Goal: Check status: Check status

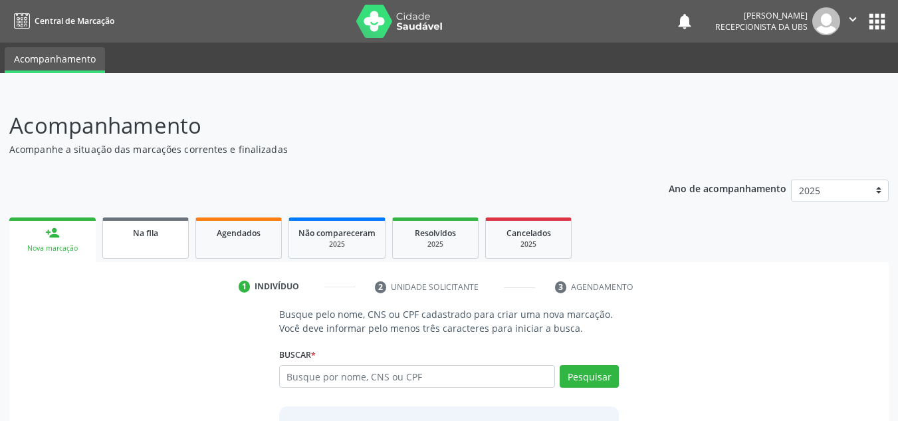
click at [130, 228] on div "Na fila" at bounding box center [145, 232] width 66 height 14
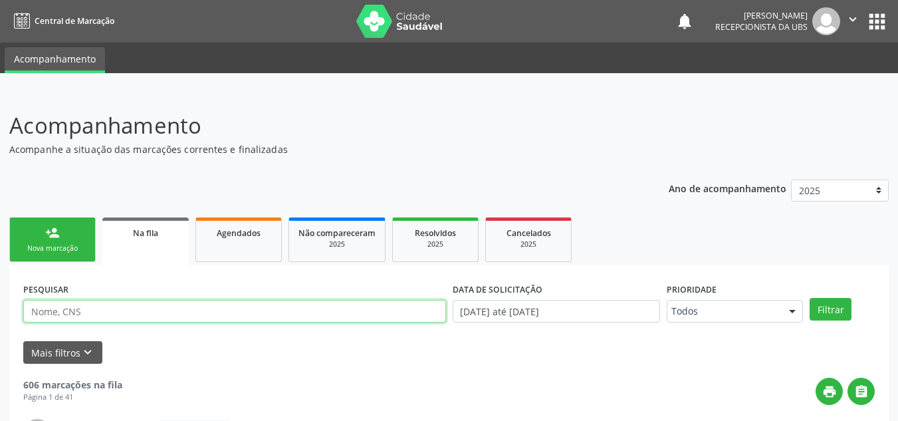
click at [267, 313] on input "text" at bounding box center [234, 311] width 423 height 23
type input "706805296587622"
click at [810, 298] on button "Filtrar" at bounding box center [831, 309] width 42 height 23
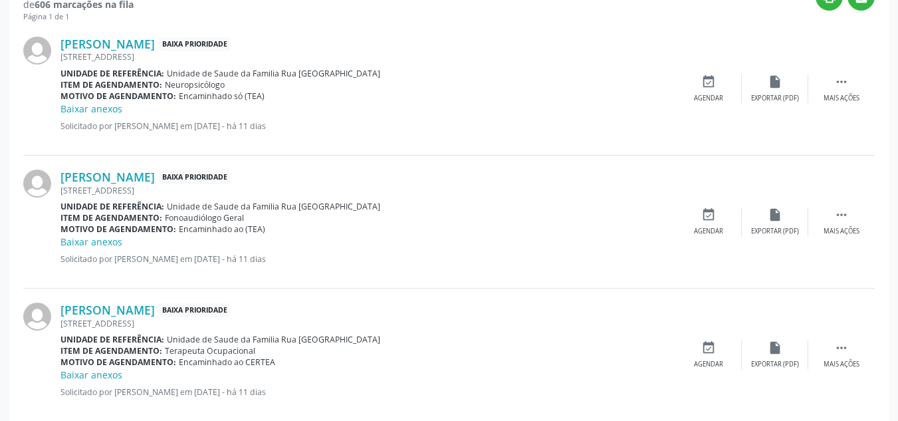
scroll to position [392, 0]
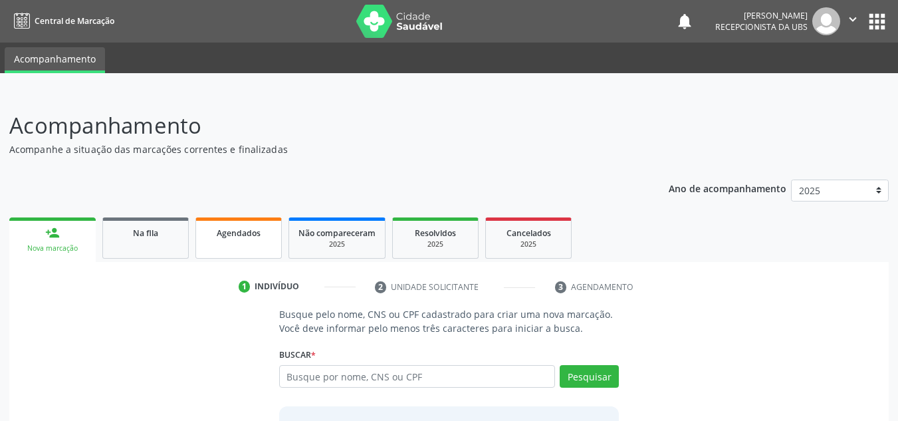
click at [236, 234] on span "Agendados" at bounding box center [239, 232] width 44 height 11
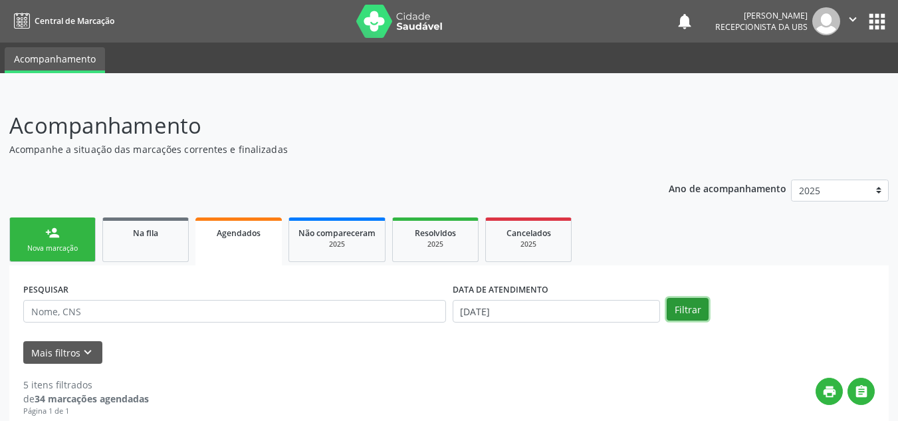
click at [687, 318] on button "Filtrar" at bounding box center [688, 309] width 42 height 23
click at [54, 356] on button "Mais filtros keyboard_arrow_down" at bounding box center [62, 352] width 79 height 23
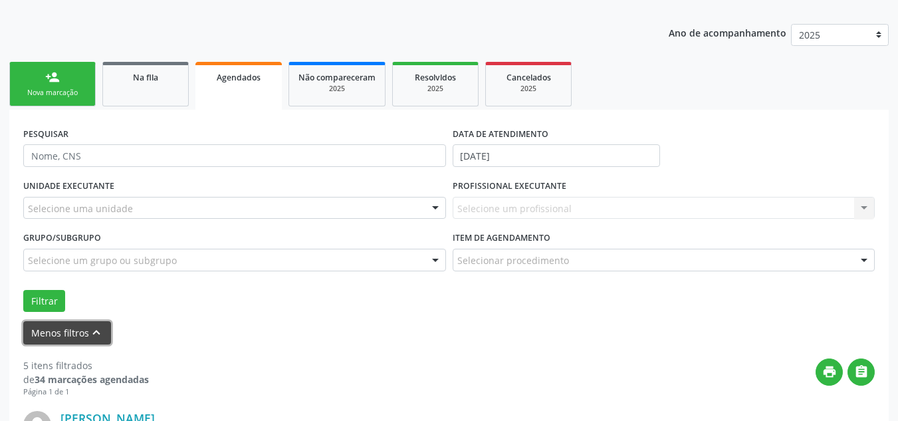
scroll to position [186, 0]
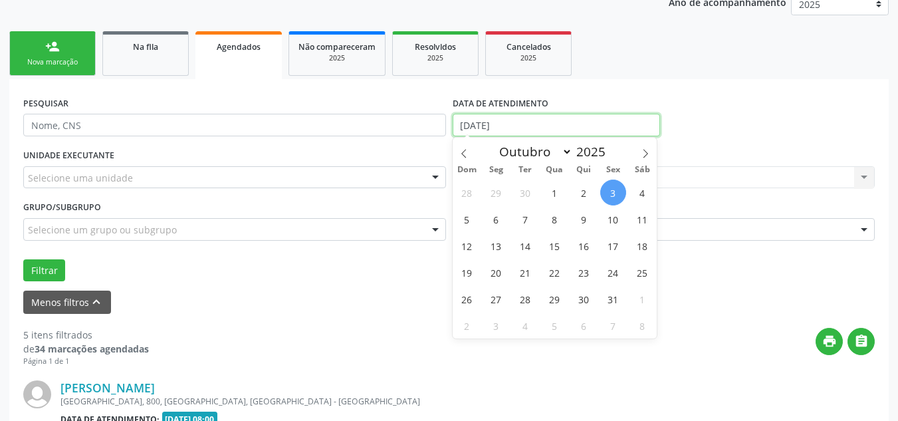
click at [556, 123] on input "03/10/2025" at bounding box center [557, 125] width 208 height 23
click at [459, 150] on icon at bounding box center [463, 153] width 9 height 9
select select "8"
click at [495, 187] on span "1" at bounding box center [496, 192] width 26 height 26
type input "01/09/2025"
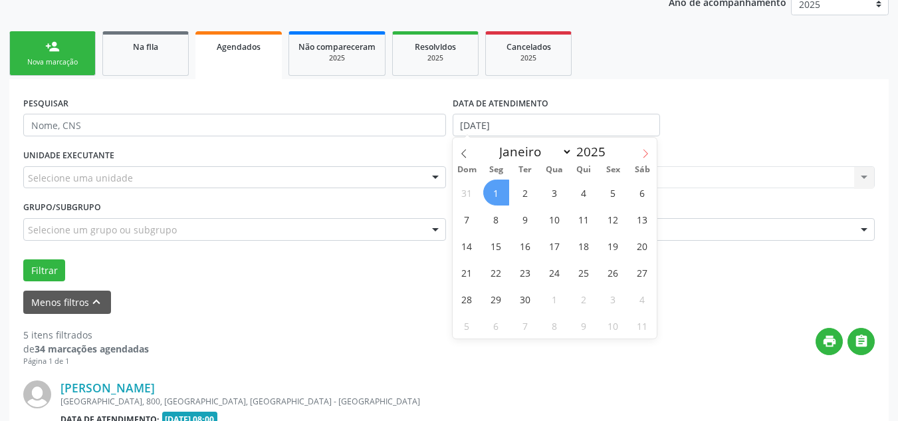
click at [650, 152] on icon at bounding box center [645, 153] width 9 height 9
select select "9"
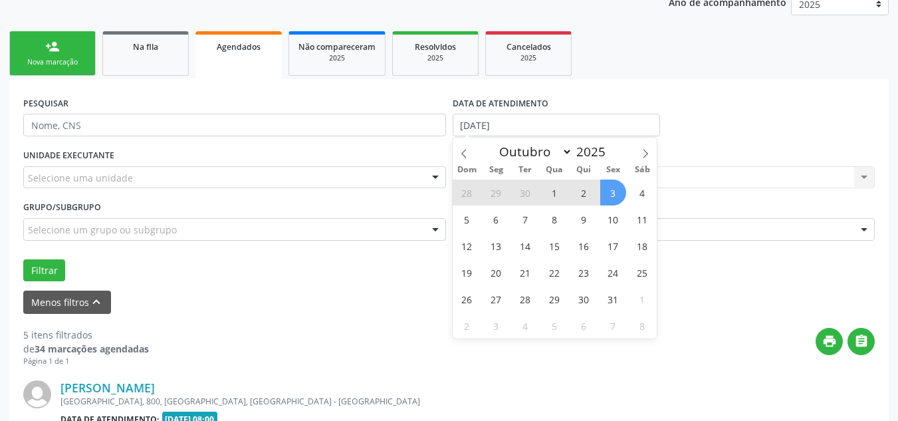
click at [609, 197] on span "3" at bounding box center [613, 192] width 26 height 26
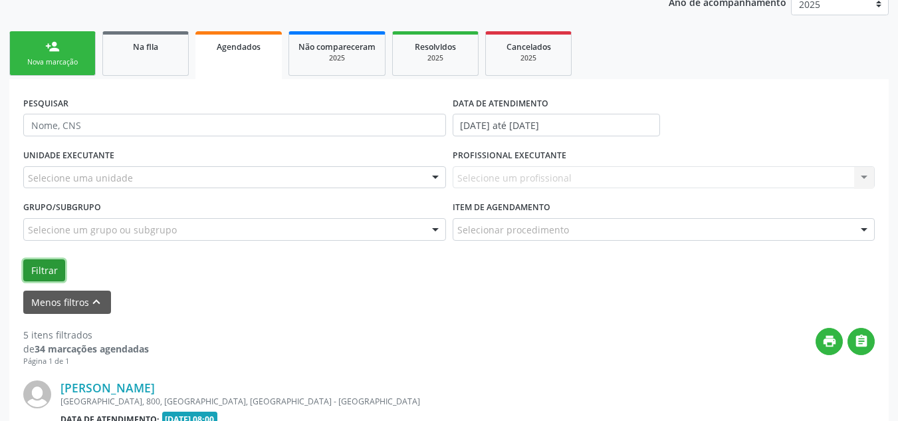
click at [42, 277] on button "Filtrar" at bounding box center [44, 270] width 42 height 23
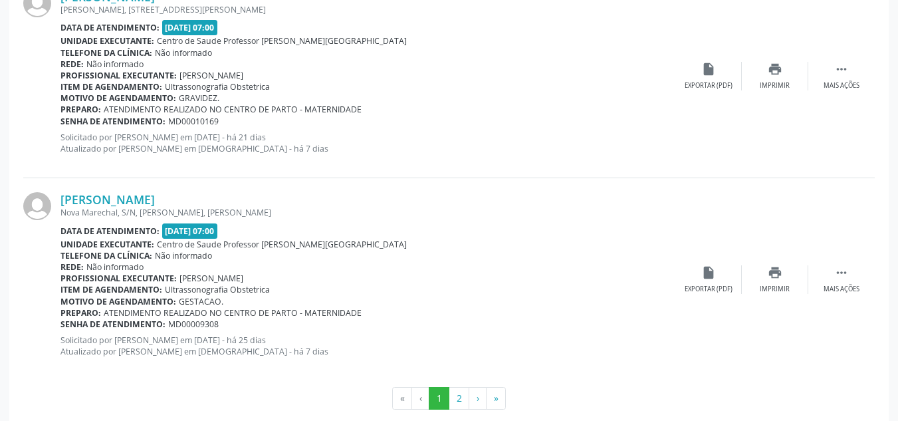
scroll to position [3265, 0]
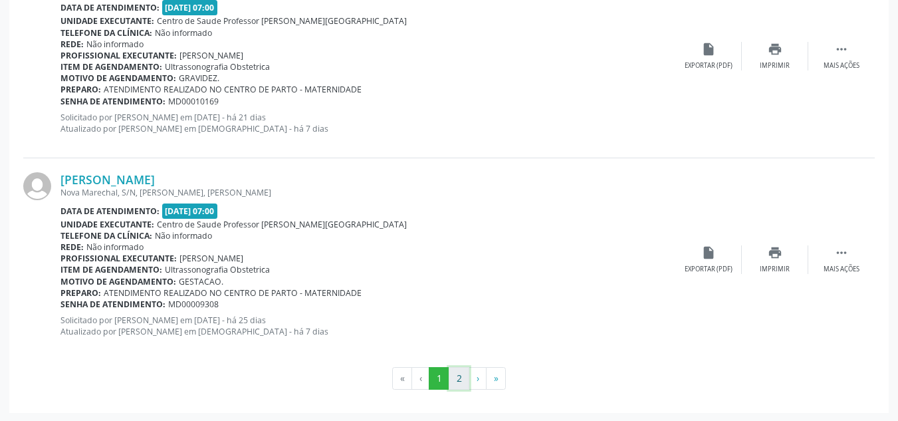
click at [456, 380] on button "2" at bounding box center [459, 378] width 21 height 23
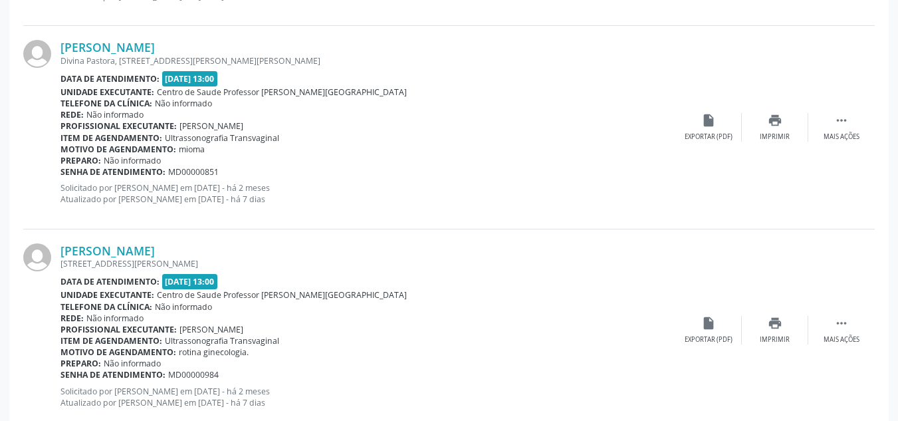
scroll to position [1208, 0]
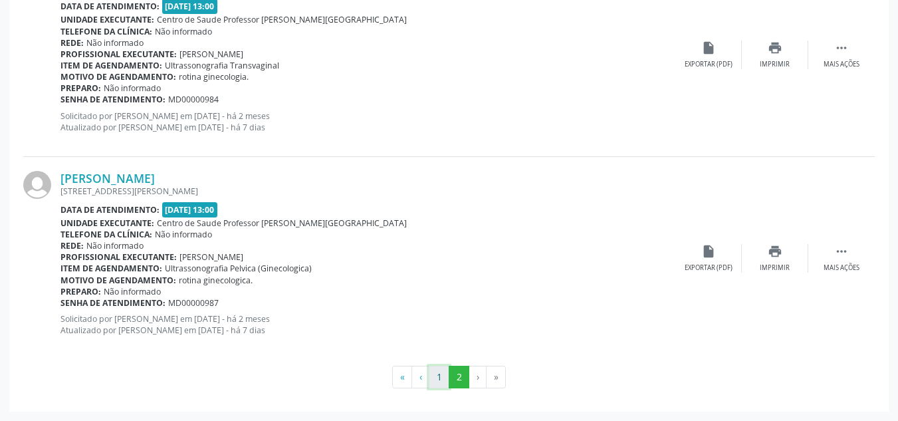
click at [441, 379] on button "1" at bounding box center [439, 377] width 21 height 23
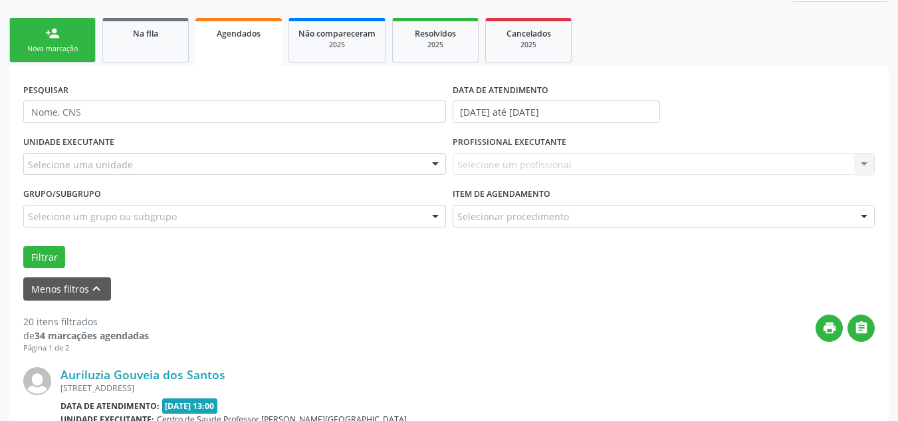
scroll to position [213, 0]
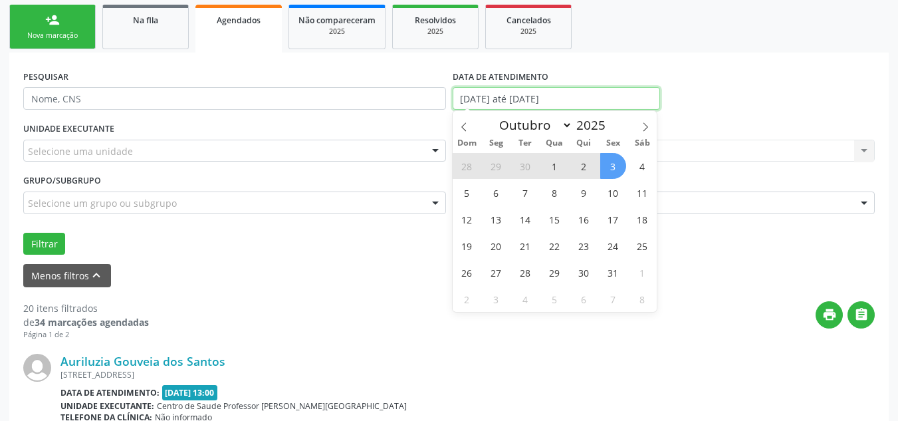
click at [538, 100] on input "01/09/2025 até 03/10/2025" at bounding box center [557, 98] width 208 height 23
click at [466, 125] on icon at bounding box center [463, 126] width 9 height 9
select select "8"
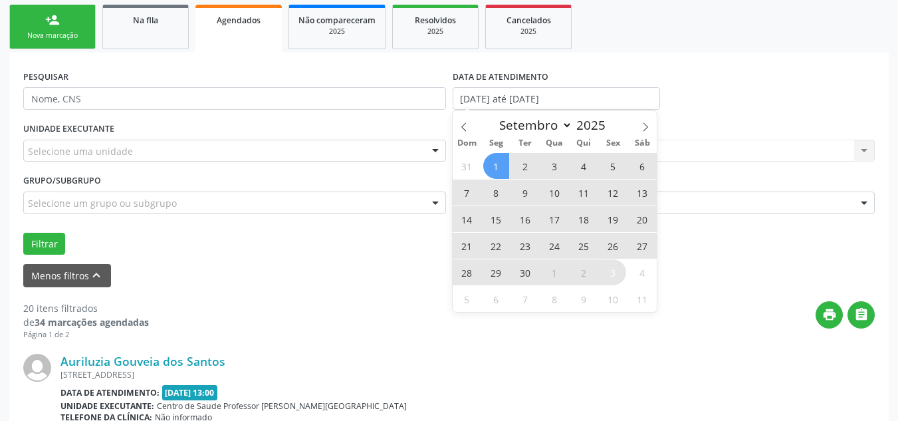
click at [501, 170] on span "1" at bounding box center [496, 166] width 26 height 26
type input "01/09/2025"
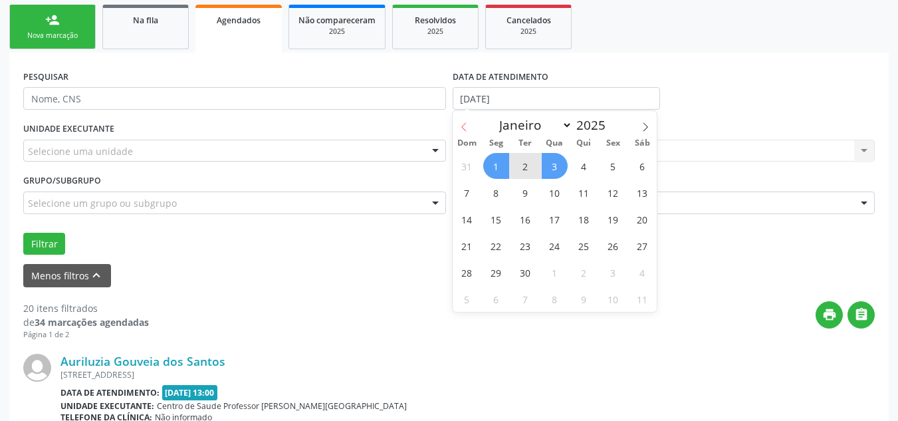
click at [465, 124] on icon at bounding box center [463, 126] width 9 height 9
select select "7"
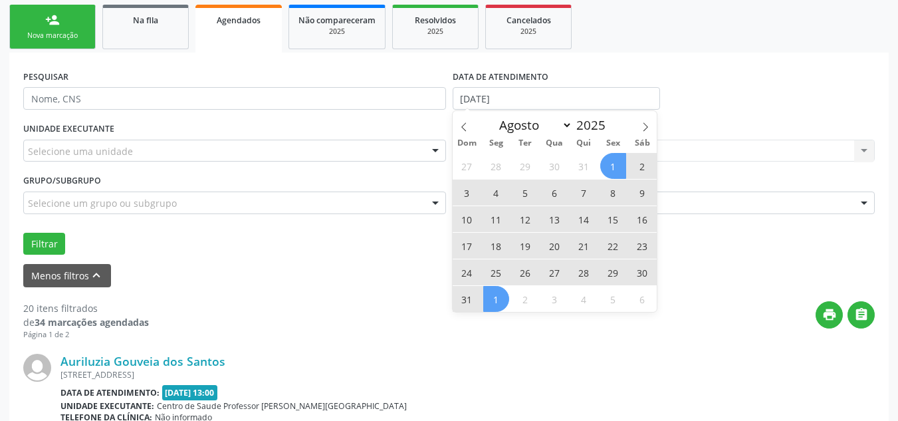
click at [616, 158] on span "1" at bounding box center [613, 166] width 26 height 26
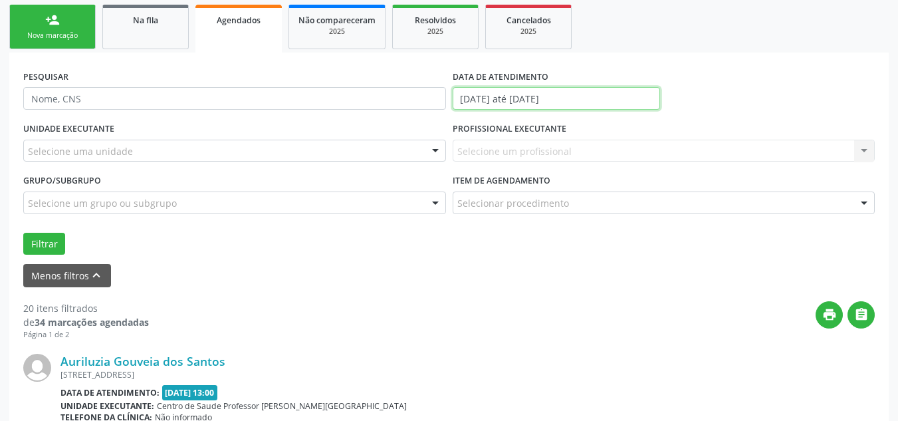
click at [617, 94] on input "01/08/2025 até 01/09/2025" at bounding box center [557, 98] width 208 height 23
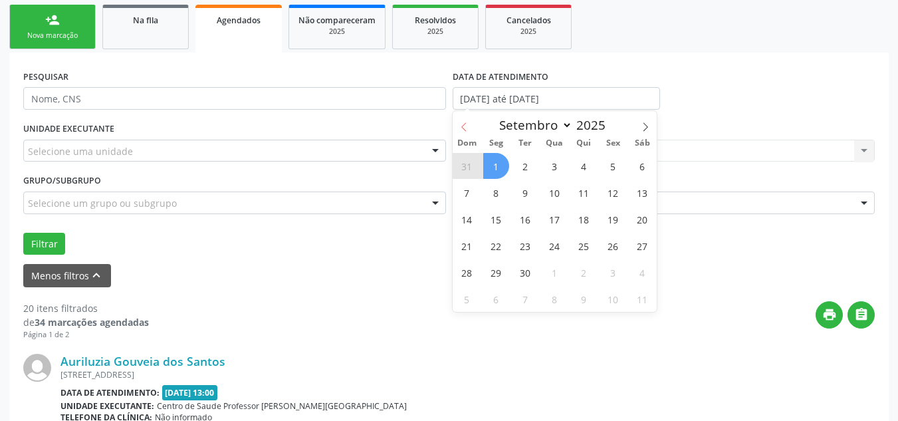
click at [462, 126] on icon at bounding box center [463, 126] width 5 height 9
select select "7"
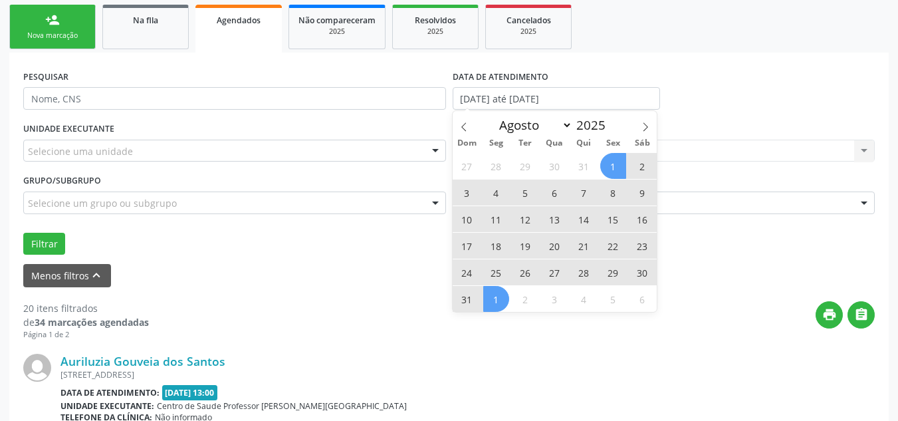
click at [612, 168] on span "1" at bounding box center [613, 166] width 26 height 26
type input "01/08/2025"
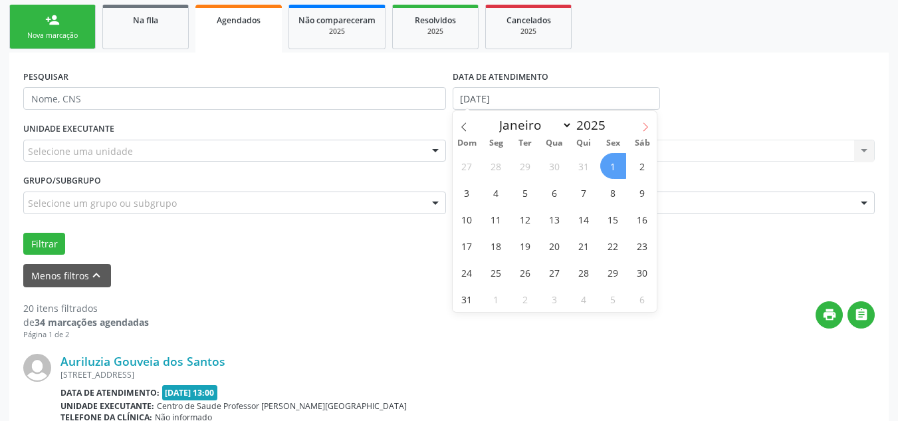
click at [641, 129] on icon at bounding box center [645, 126] width 9 height 9
select select "9"
click at [612, 158] on span "3" at bounding box center [613, 166] width 26 height 26
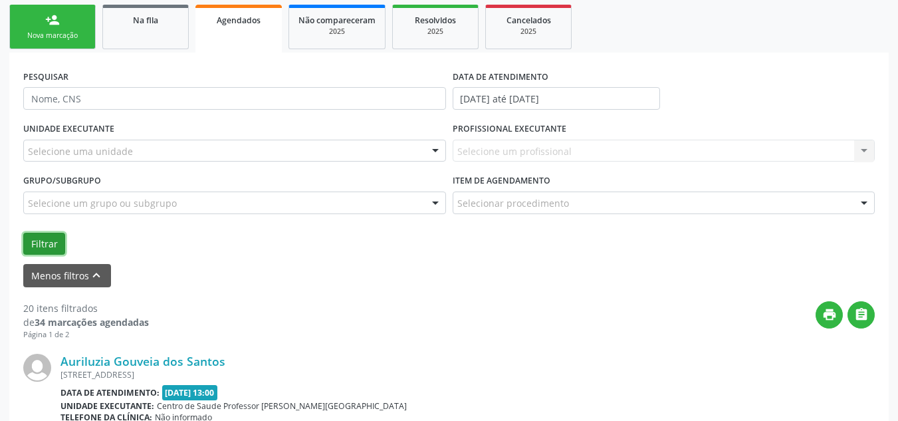
click at [45, 249] on button "Filtrar" at bounding box center [44, 244] width 42 height 23
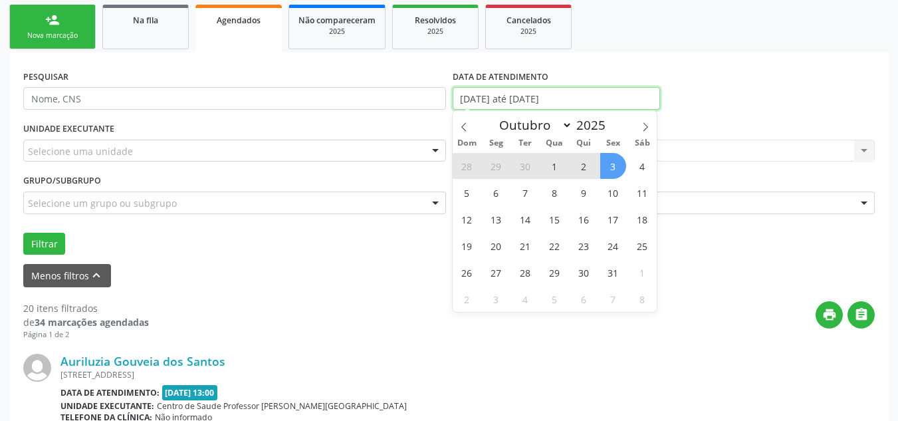
click at [608, 94] on input "01/08/2025 até 03/10/2025" at bounding box center [557, 98] width 208 height 23
click at [557, 162] on span "1" at bounding box center [555, 166] width 26 height 26
type input "01/10/2025"
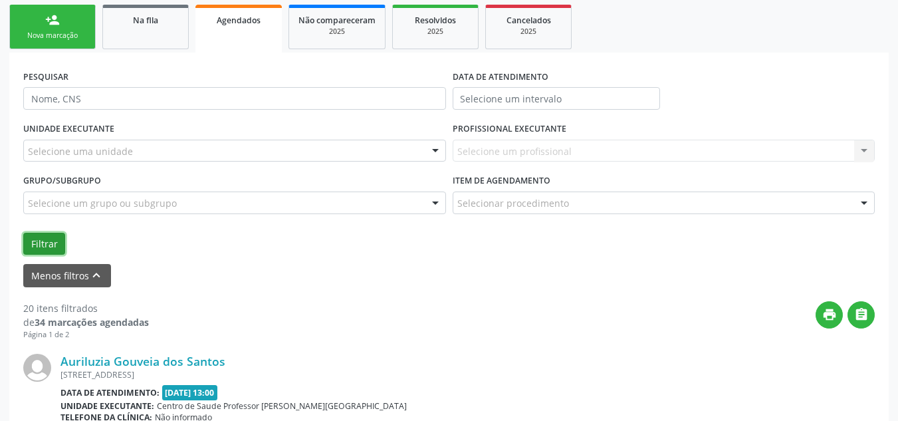
click at [40, 247] on button "Filtrar" at bounding box center [44, 244] width 42 height 23
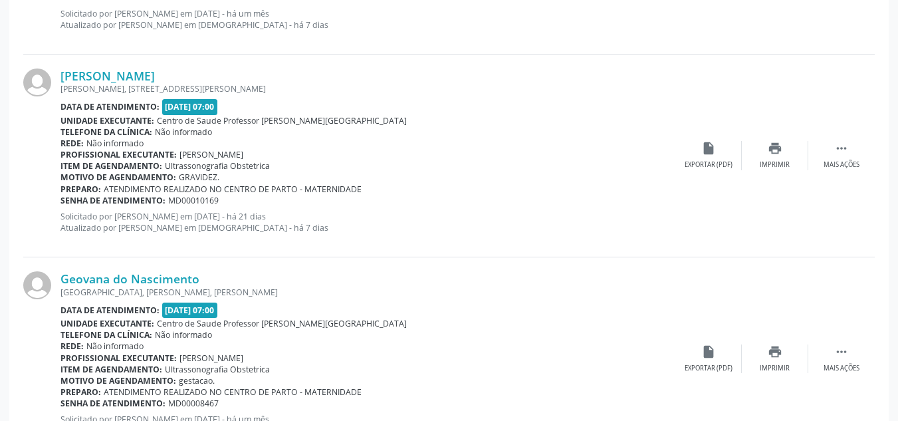
scroll to position [3250, 0]
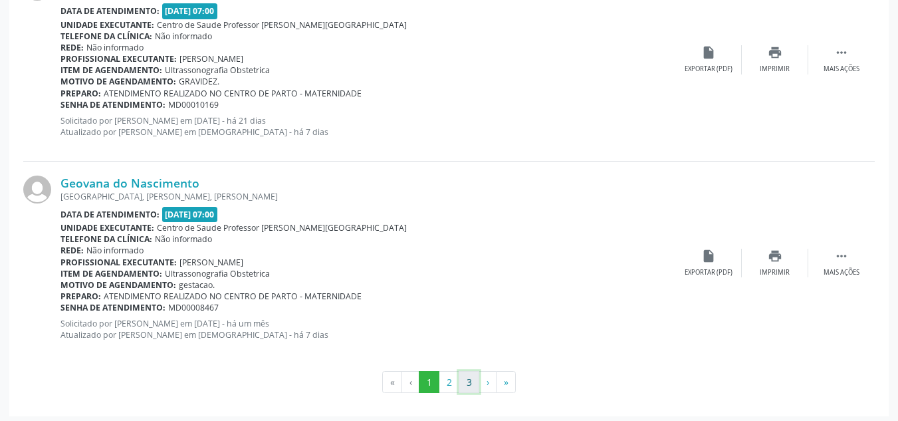
click at [470, 383] on button "3" at bounding box center [469, 382] width 21 height 23
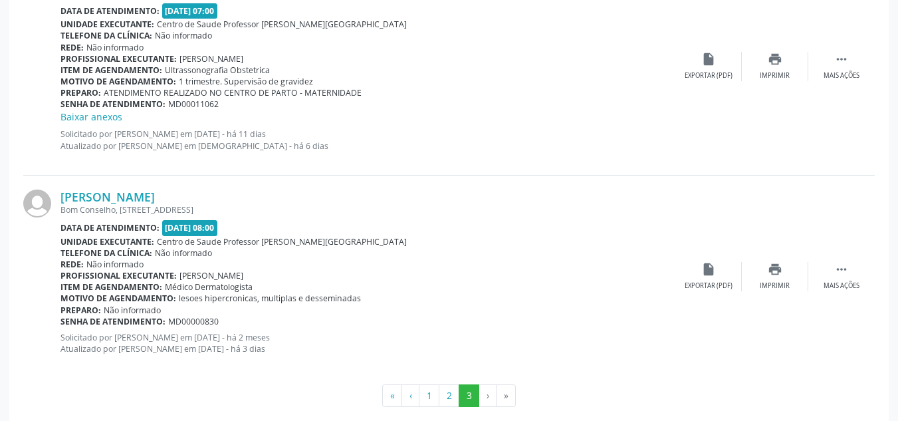
scroll to position [1007, 0]
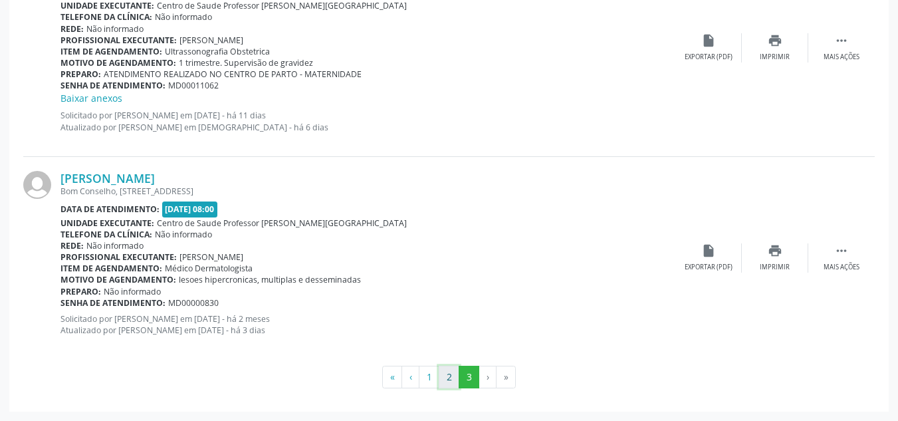
click at [443, 376] on button "2" at bounding box center [449, 377] width 21 height 23
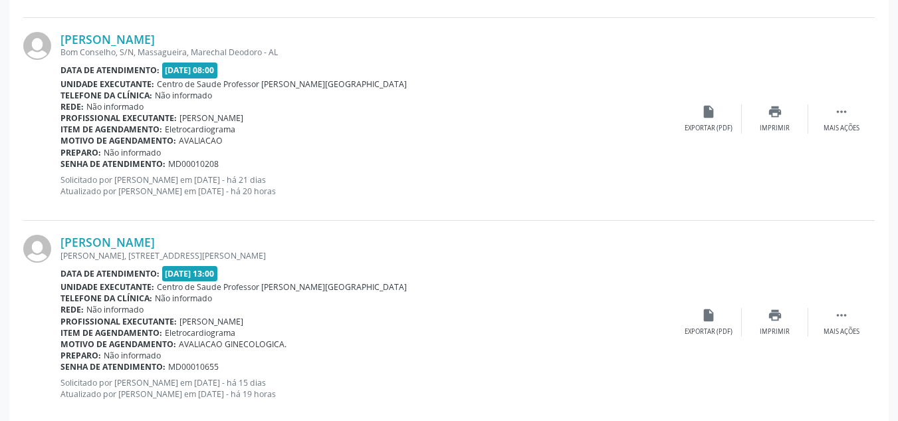
scroll to position [3146, 0]
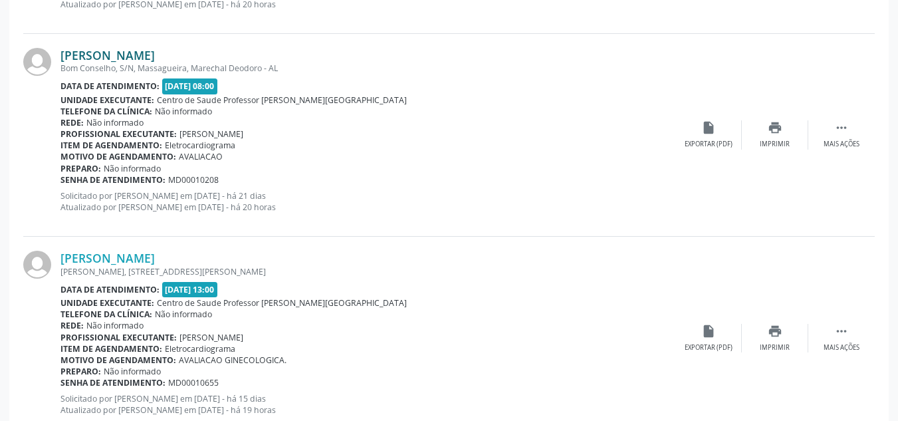
click at [124, 51] on link "Jose Soares da Silva" at bounding box center [107, 55] width 94 height 15
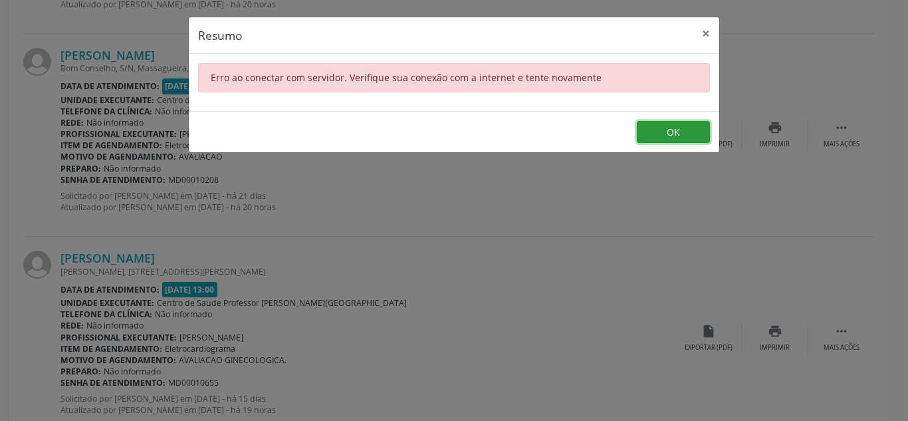
click at [669, 136] on button "OK" at bounding box center [673, 132] width 73 height 23
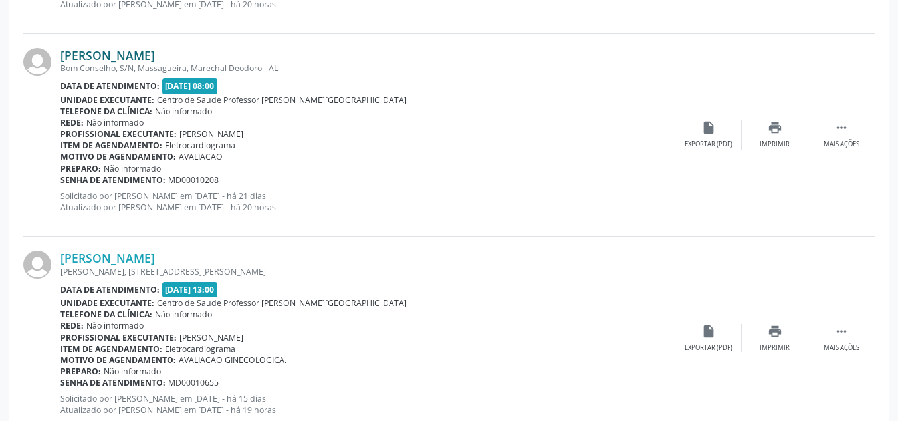
click at [111, 61] on link "Jose Soares da Silva" at bounding box center [107, 55] width 94 height 15
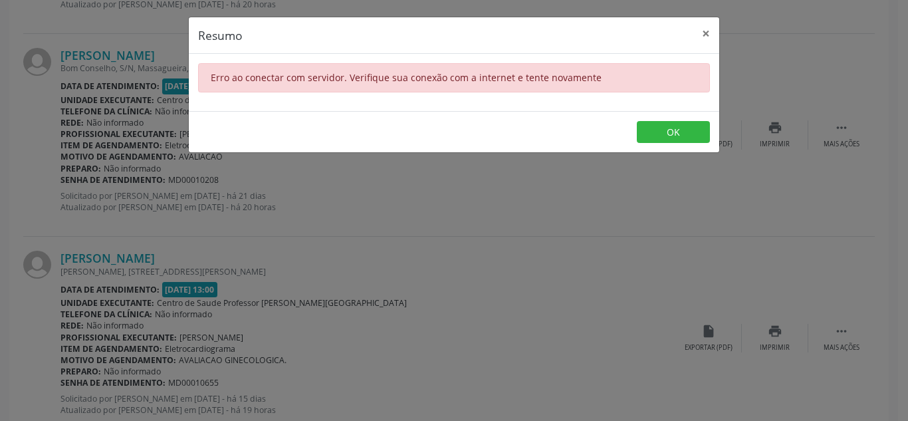
click at [501, 215] on div "Resumo × Erro ao conectar com servidor. Verifique sua conexão com a internet e …" at bounding box center [454, 210] width 908 height 421
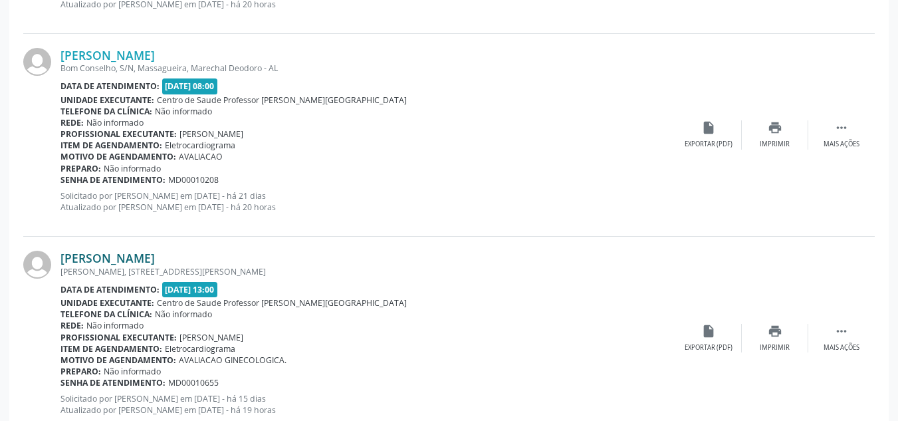
click at [104, 257] on link "Rose Ramos Batista" at bounding box center [107, 258] width 94 height 15
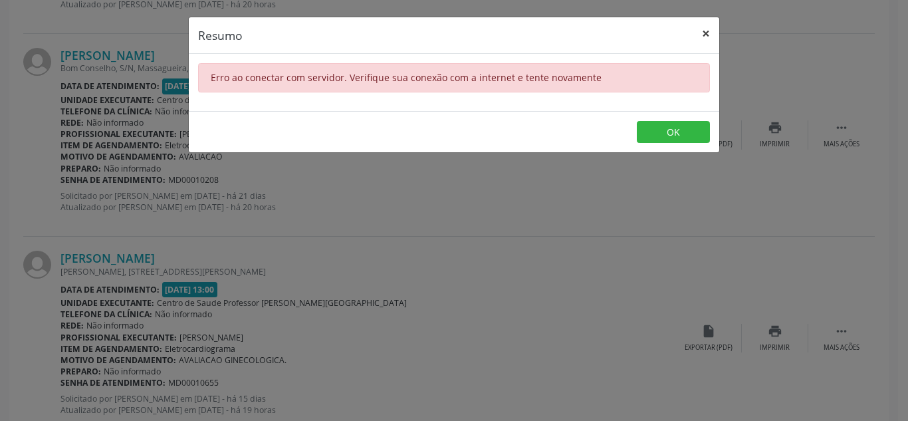
click at [710, 28] on button "×" at bounding box center [706, 33] width 27 height 33
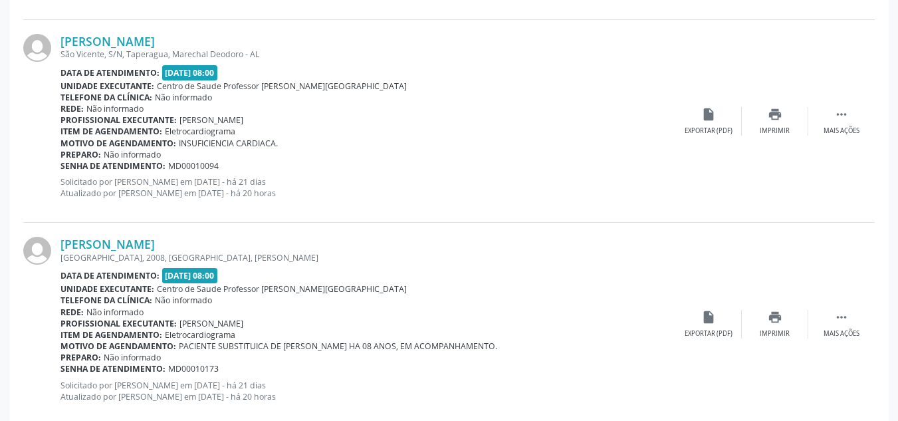
scroll to position [2748, 0]
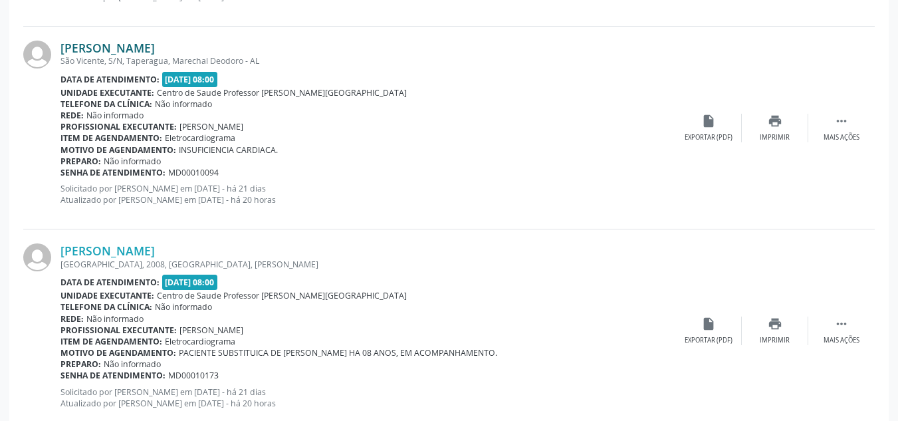
click at [118, 51] on link "Sebastiana dos Santos" at bounding box center [107, 48] width 94 height 15
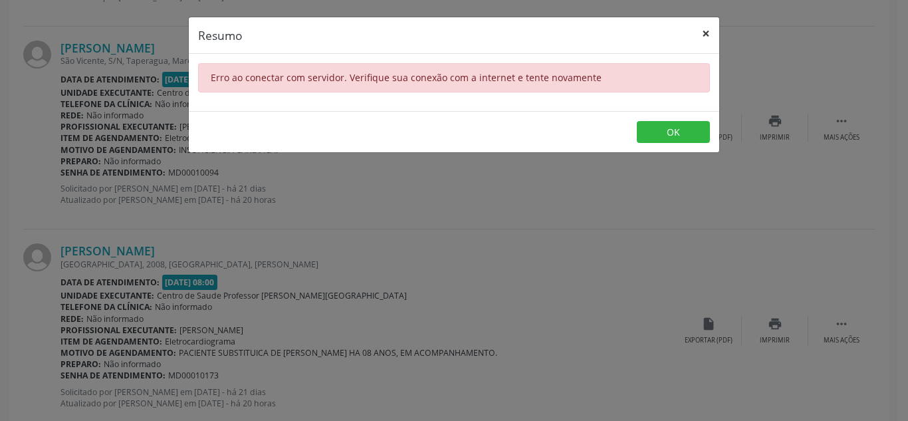
click at [712, 37] on button "×" at bounding box center [706, 33] width 27 height 33
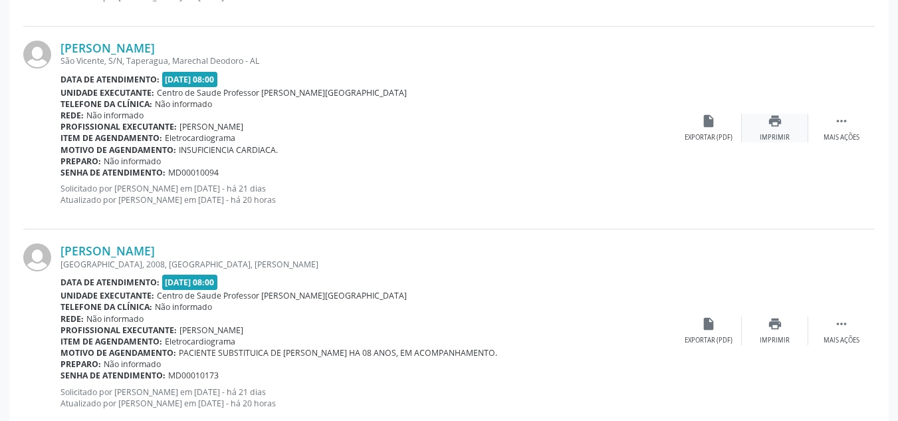
click at [778, 133] on div "Imprimir" at bounding box center [775, 137] width 30 height 9
click at [775, 325] on icon "print" at bounding box center [775, 323] width 15 height 15
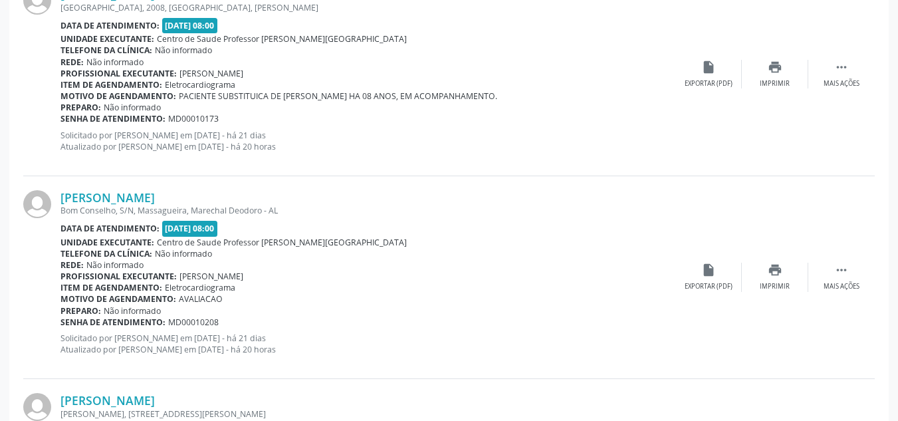
scroll to position [3226, 0]
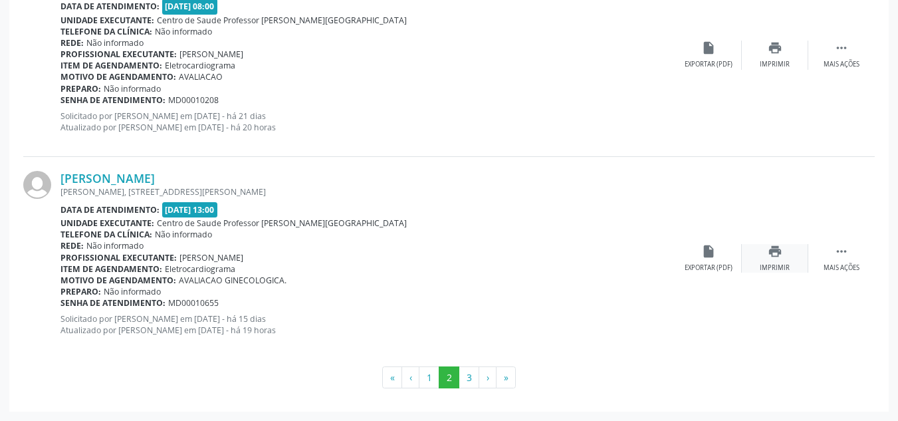
click at [770, 251] on icon "print" at bounding box center [775, 251] width 15 height 15
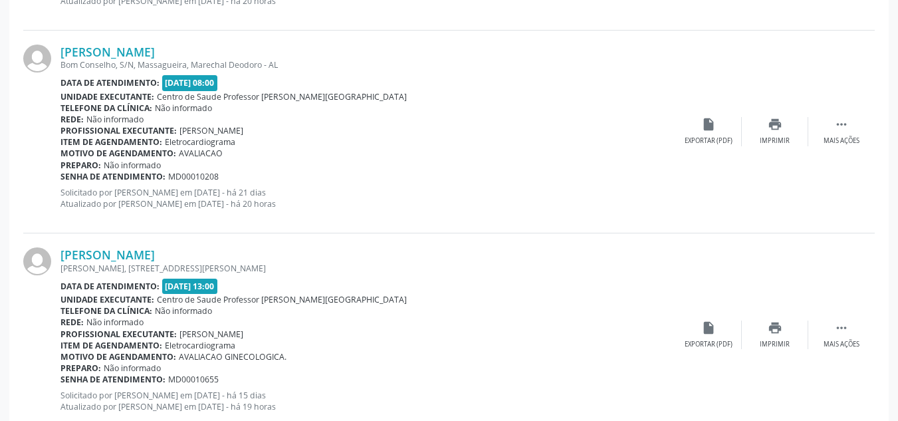
scroll to position [3146, 0]
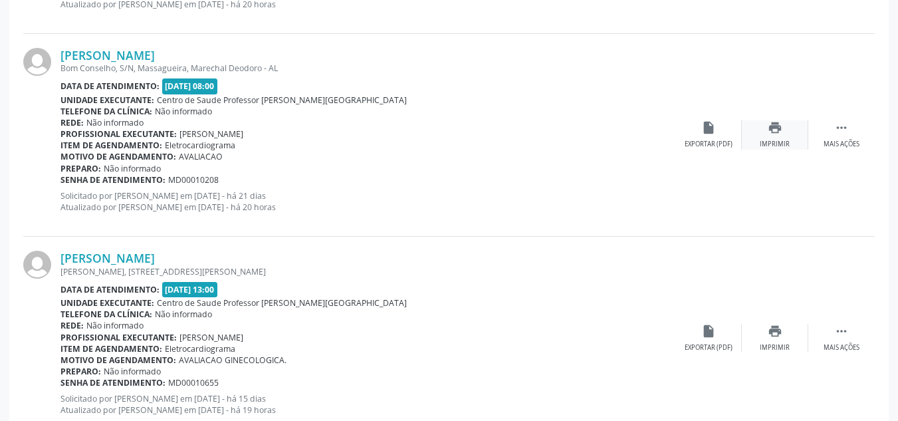
click at [784, 136] on div "print Imprimir" at bounding box center [775, 134] width 66 height 29
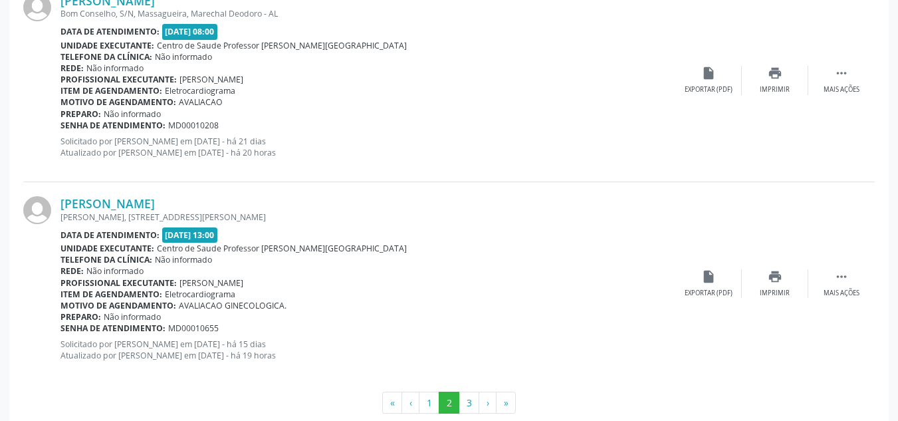
scroll to position [3226, 0]
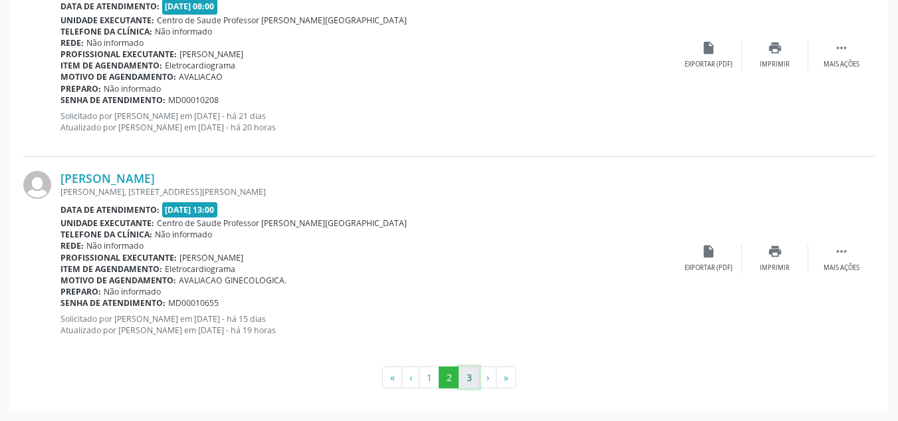
click at [468, 375] on button "3" at bounding box center [469, 377] width 21 height 23
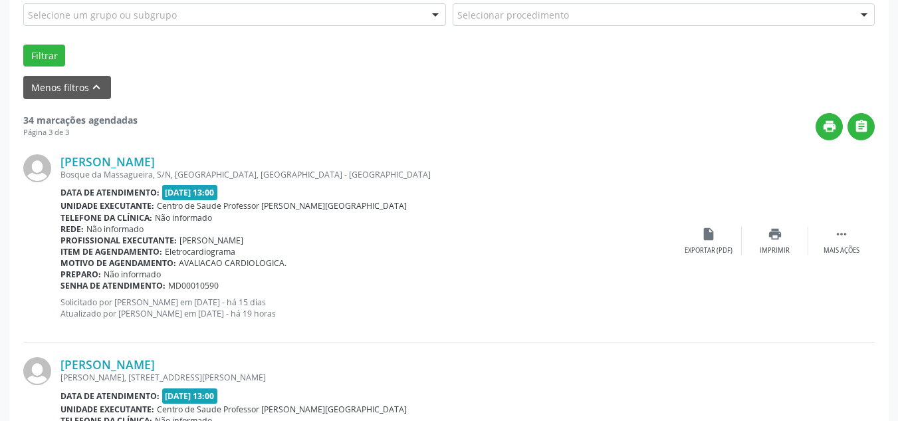
scroll to position [396, 0]
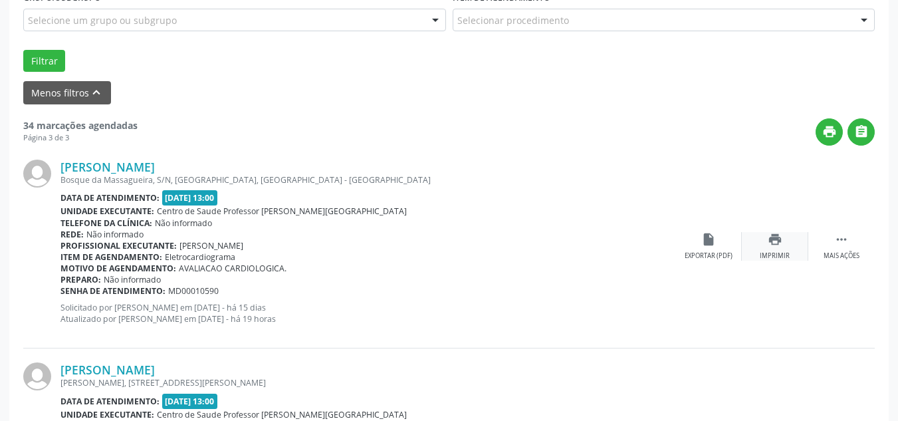
click at [774, 245] on icon "print" at bounding box center [775, 239] width 15 height 15
